Goal: Transaction & Acquisition: Book appointment/travel/reservation

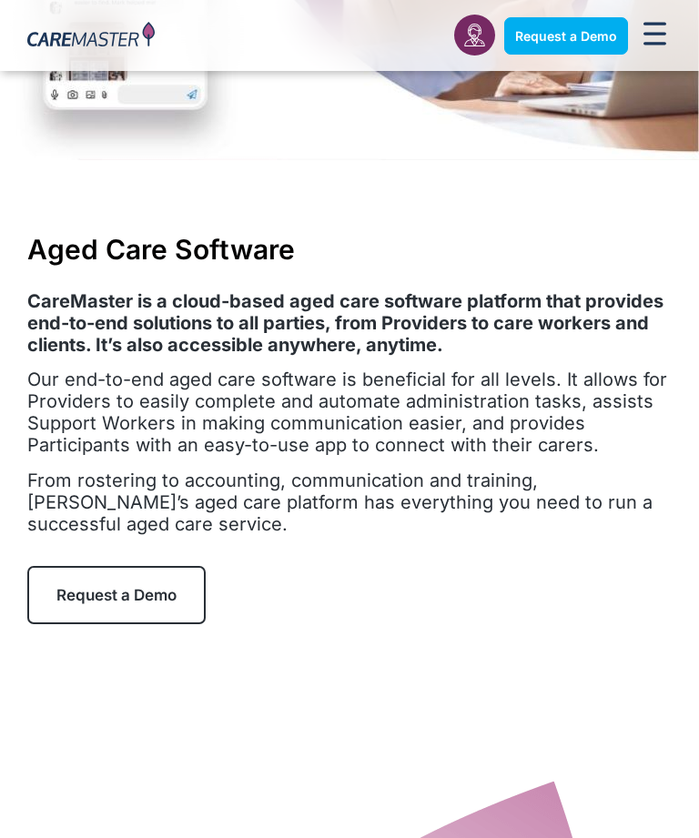
click at [188, 577] on link "Request a Demo" at bounding box center [116, 595] width 178 height 58
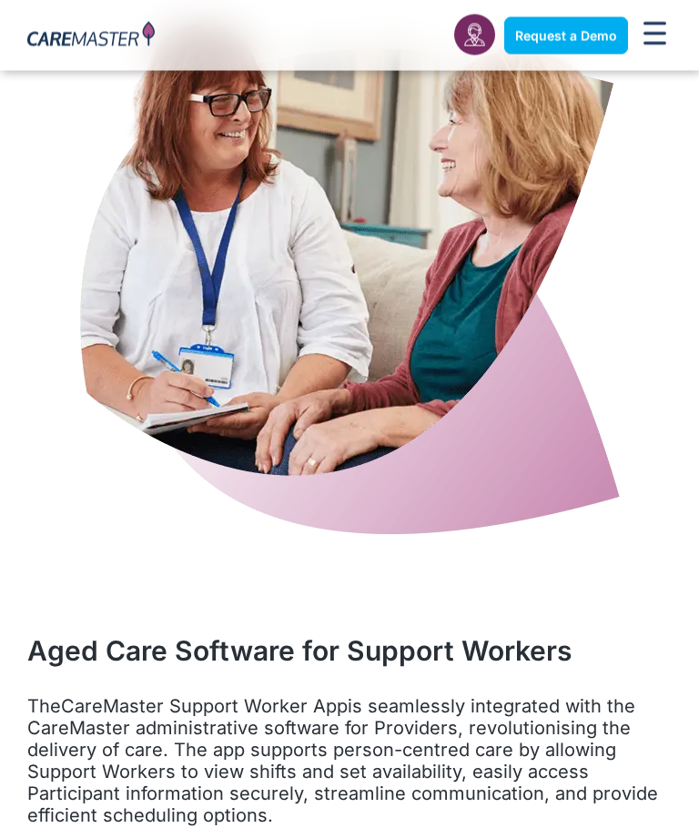
scroll to position [2654, 0]
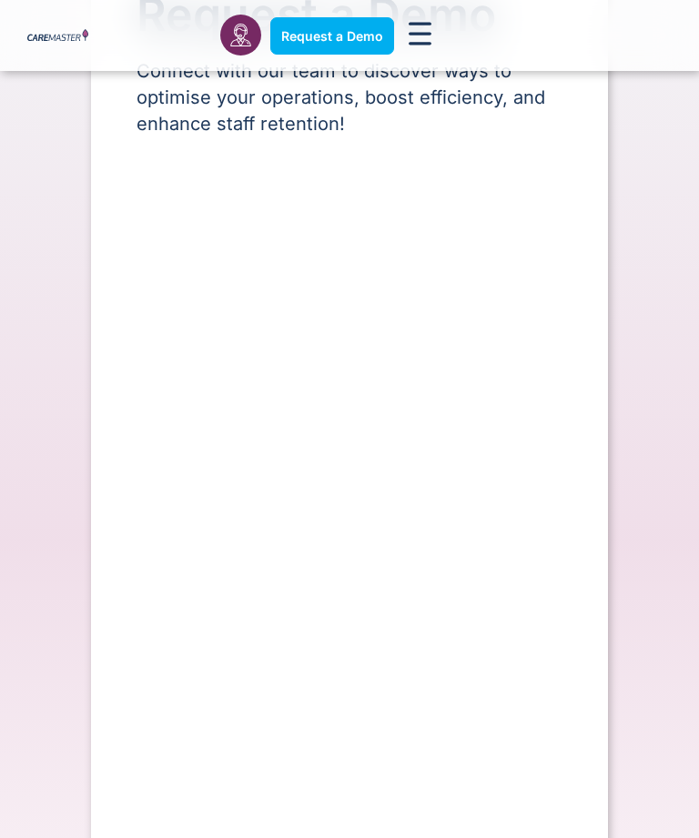
select select "**"
